Goal: Task Accomplishment & Management: Manage account settings

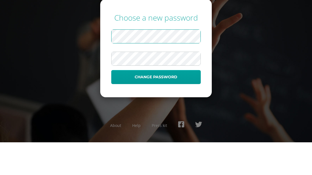
scroll to position [18, 0]
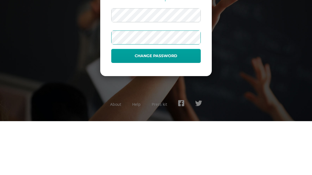
click at [116, 103] on button "Change password" at bounding box center [155, 110] width 89 height 14
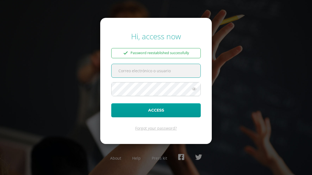
scroll to position [34, 0]
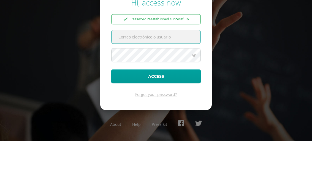
type input "20210230"
click at [156, 104] on button "Access" at bounding box center [155, 111] width 89 height 14
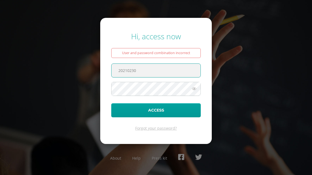
scroll to position [34, 0]
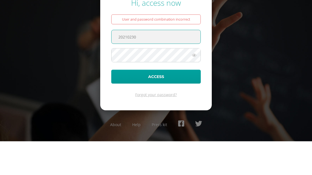
click at [178, 64] on input "20210230" at bounding box center [156, 70] width 89 height 13
